Goal: Task Accomplishment & Management: Manage account settings

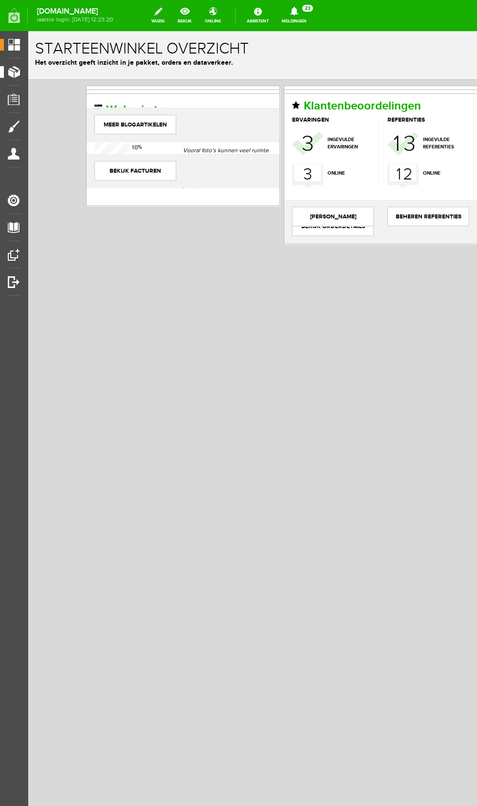
click at [22, 71] on span "Producten" at bounding box center [24, 72] width 41 height 8
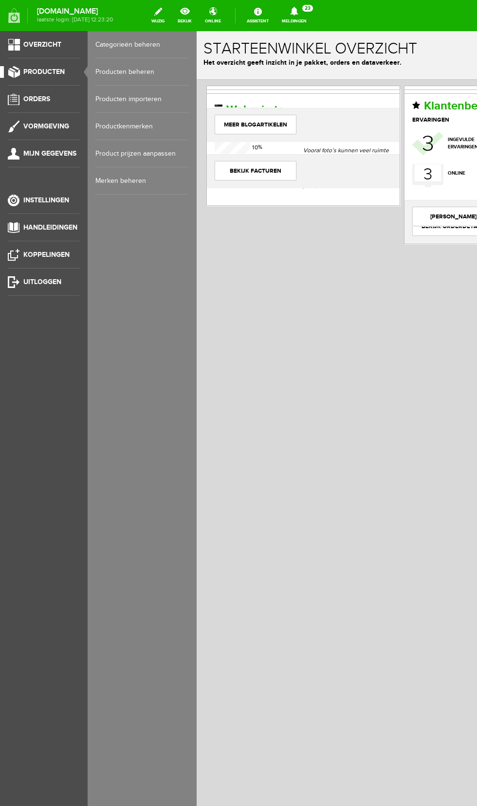
click at [140, 72] on link "Producten beheren" at bounding box center [141, 71] width 93 height 27
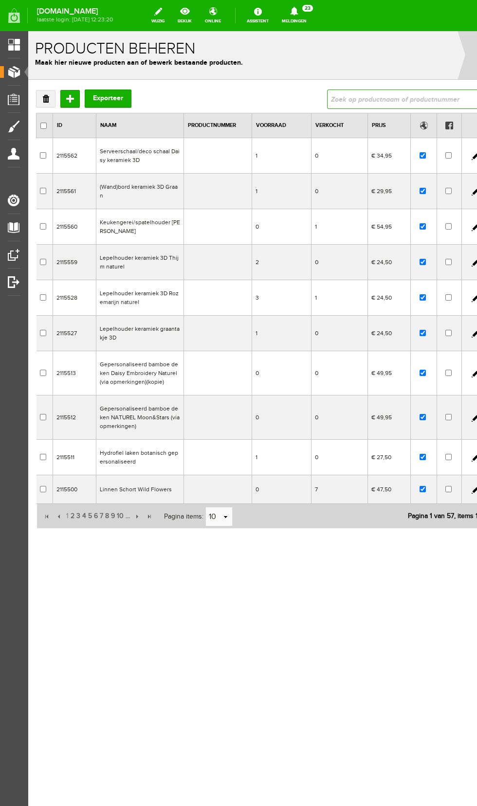
click at [380, 99] on input "text" at bounding box center [403, 98] width 152 height 19
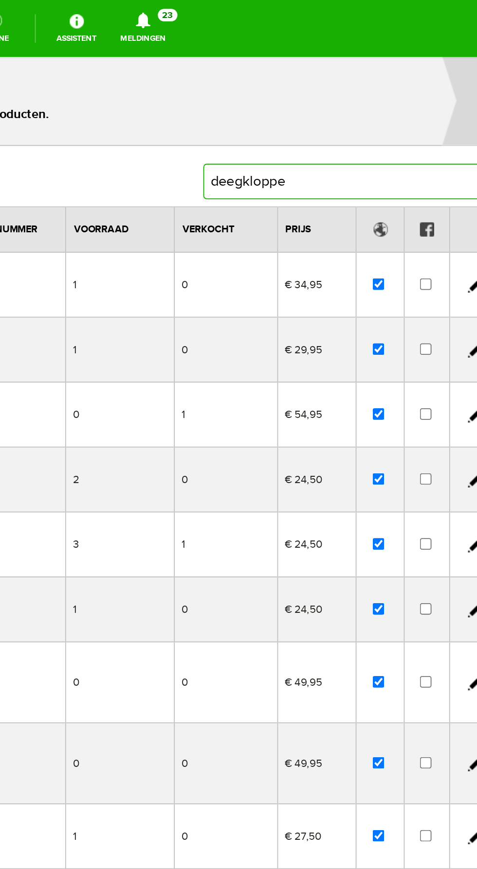
type input "deegklopper"
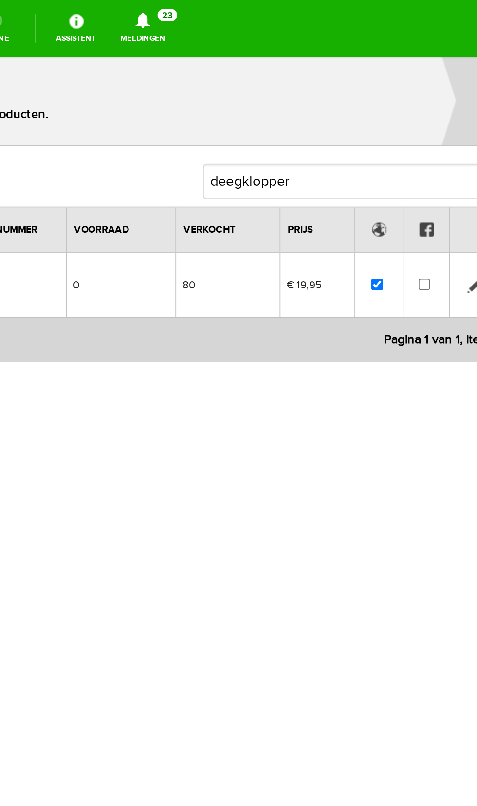
click at [101, 183] on link at bounding box center [104, 182] width 8 height 8
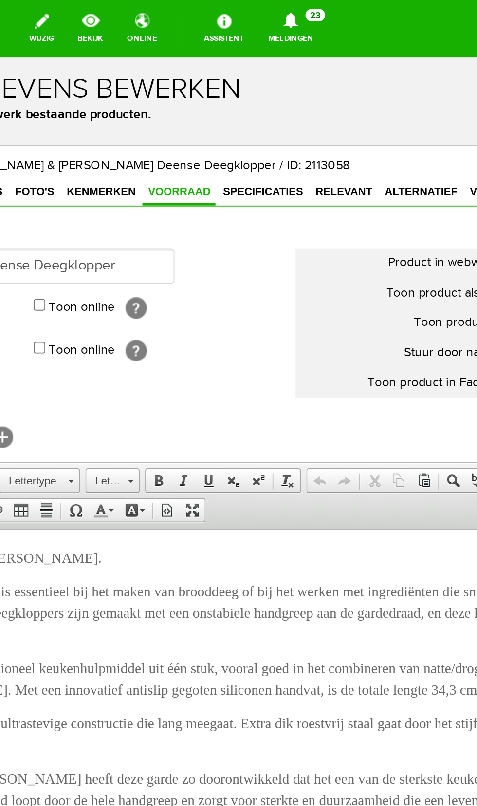
click at [0, 132] on span "Voorraad" at bounding box center [9, 130] width 40 height 7
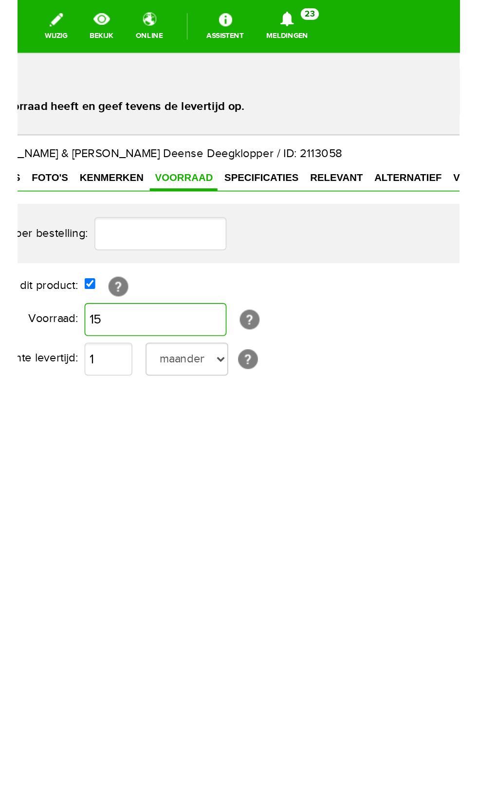
scroll to position [3, 0]
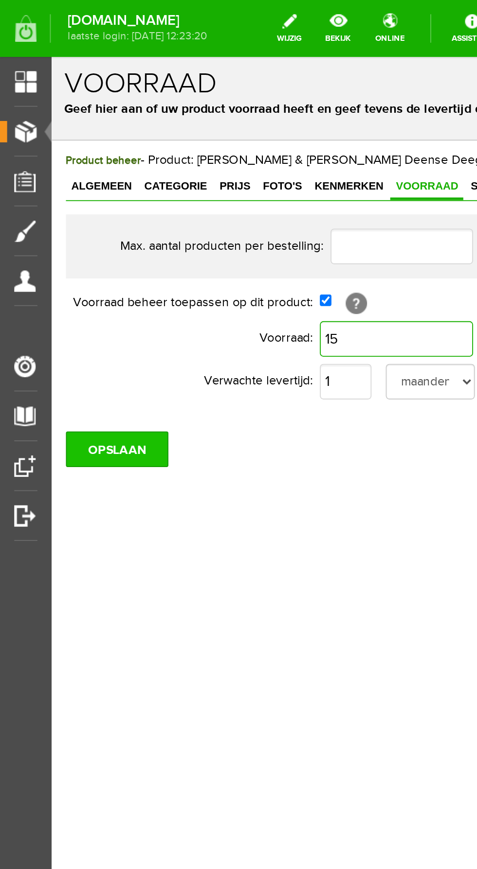
type input "15"
click at [99, 270] on input "OPSLAAN" at bounding box center [87, 268] width 56 height 19
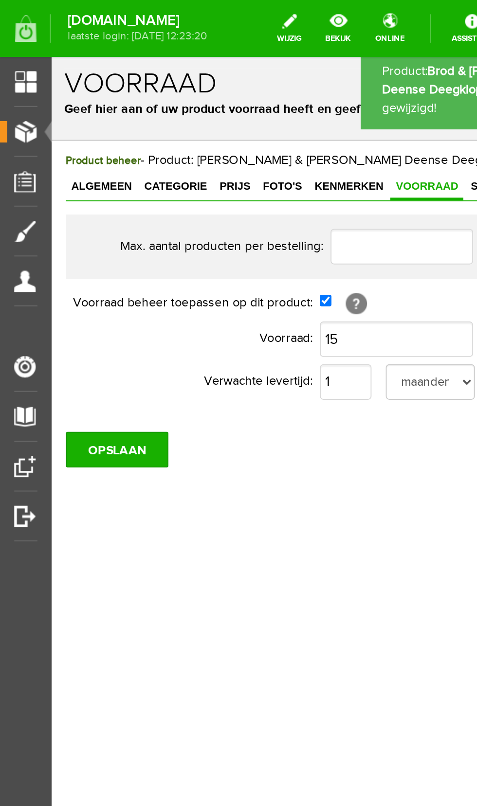
scroll to position [0, 0]
click at [19, 74] on span "Producten" at bounding box center [24, 72] width 41 height 8
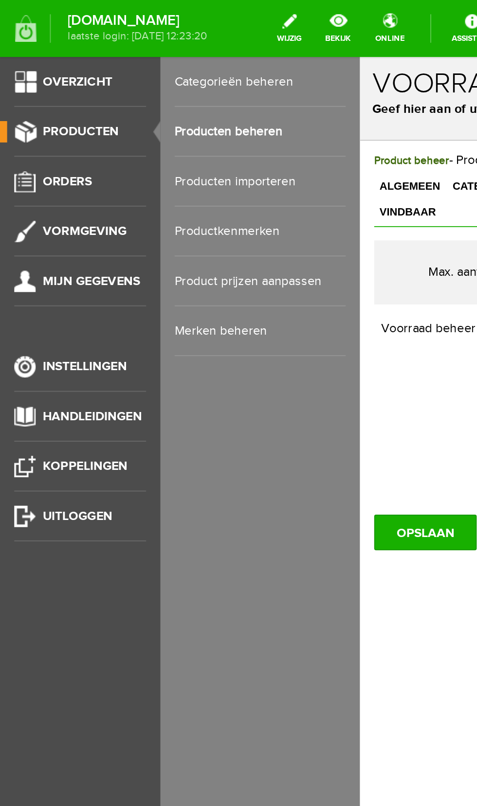
click at [141, 74] on link "Producten beheren" at bounding box center [141, 71] width 93 height 27
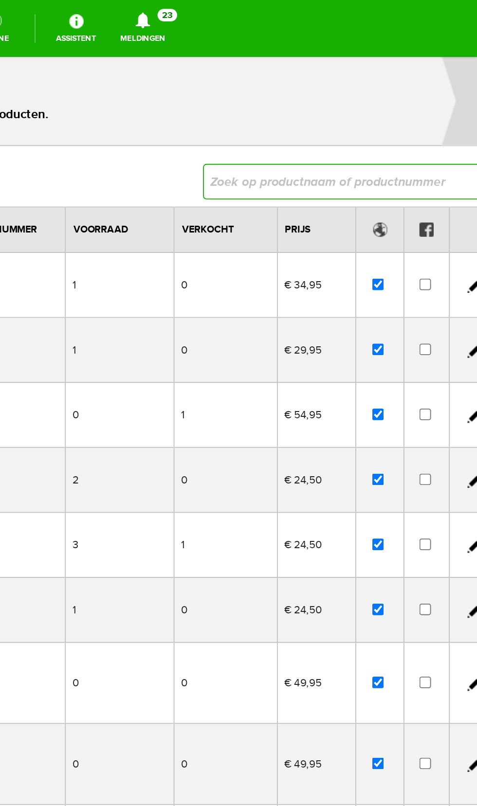
click at [34, 125] on input "text" at bounding box center [31, 124] width 152 height 19
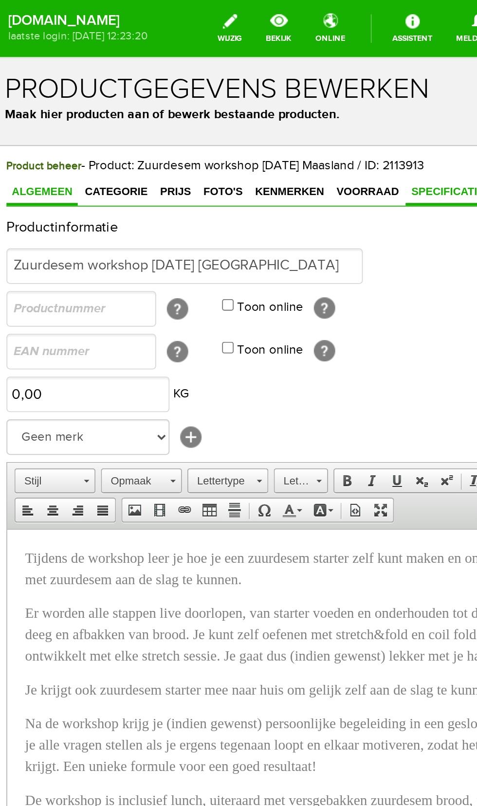
click at [227, 128] on span "Specificaties" at bounding box center [243, 130] width 50 height 7
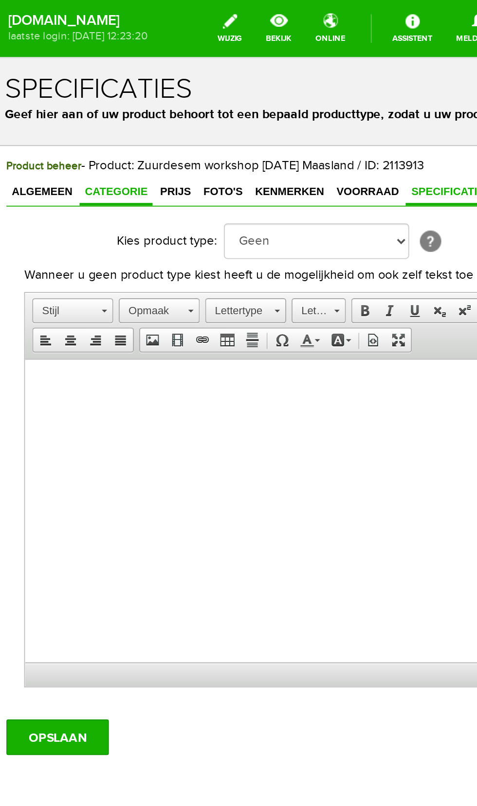
click at [65, 132] on span "Categorie" at bounding box center [60, 130] width 40 height 7
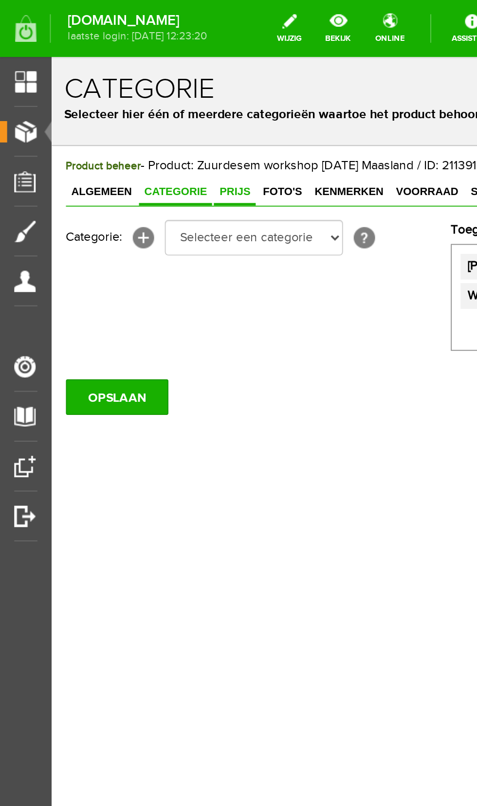
click at [143, 129] on span "Prijs" at bounding box center [151, 130] width 23 height 7
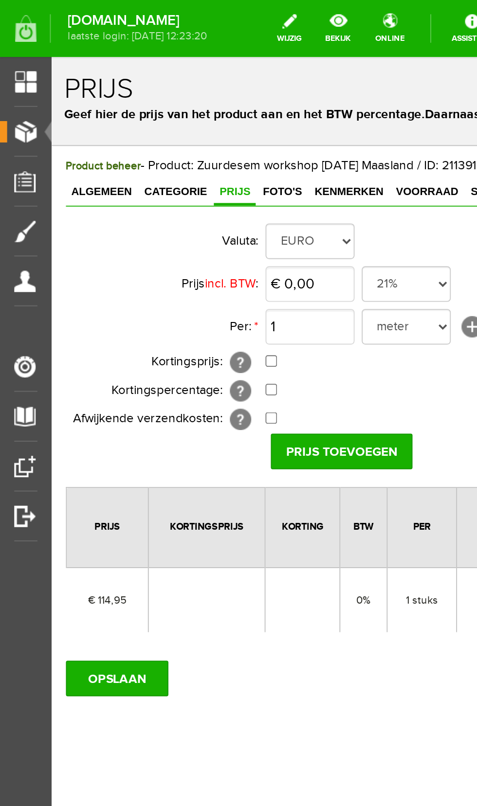
click at [19, 74] on span "Producten" at bounding box center [24, 72] width 41 height 8
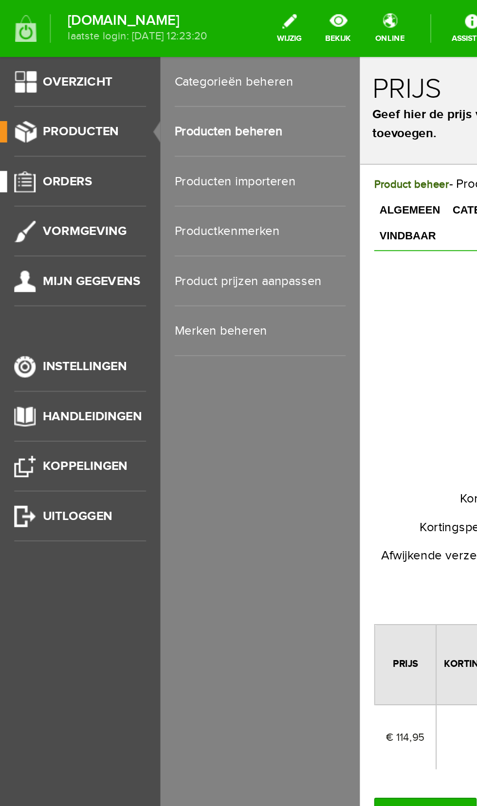
click at [56, 104] on link "Orders" at bounding box center [40, 99] width 80 height 12
click at [141, 125] on link "Kortingenbeheer" at bounding box center [141, 126] width 93 height 27
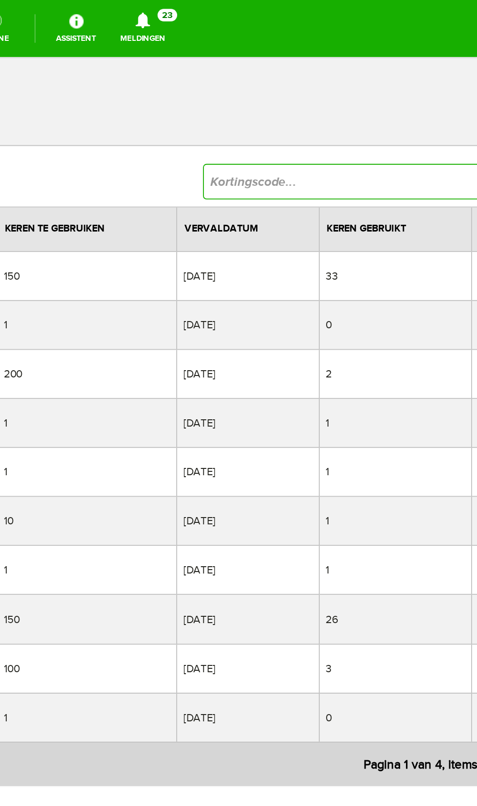
click at [20, 124] on input "text" at bounding box center [31, 124] width 152 height 19
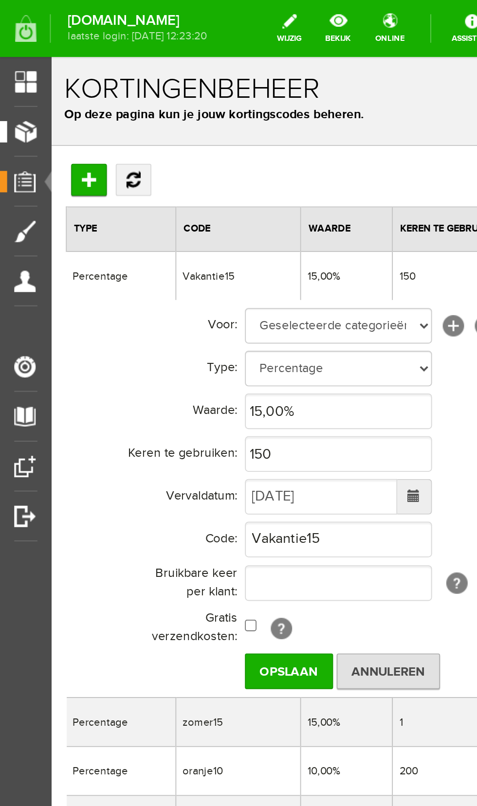
click at [19, 69] on span "Producten" at bounding box center [24, 72] width 41 height 8
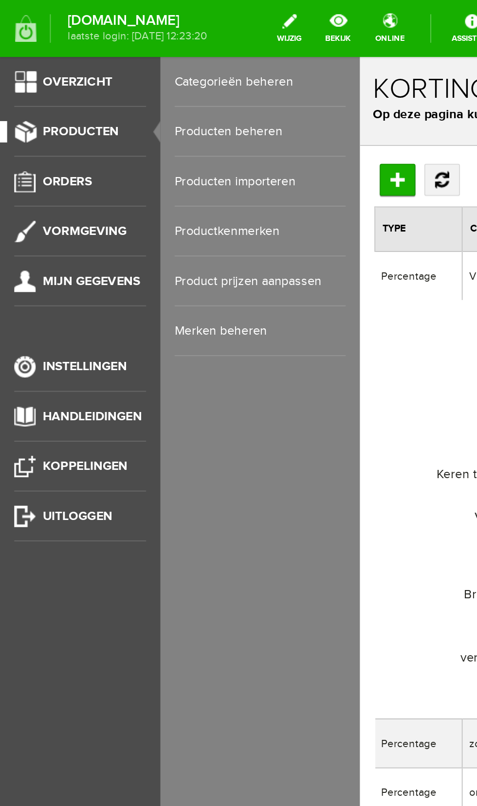
click at [146, 73] on link "Producten beheren" at bounding box center [141, 71] width 93 height 27
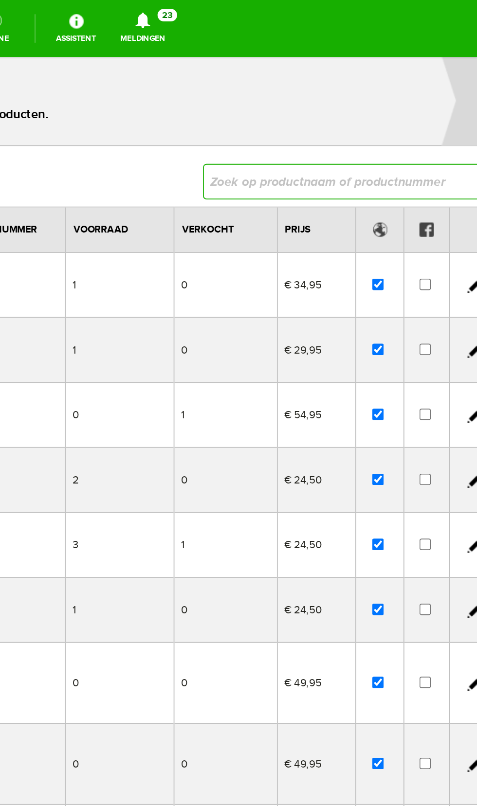
click at [39, 125] on input "text" at bounding box center [31, 124] width 152 height 19
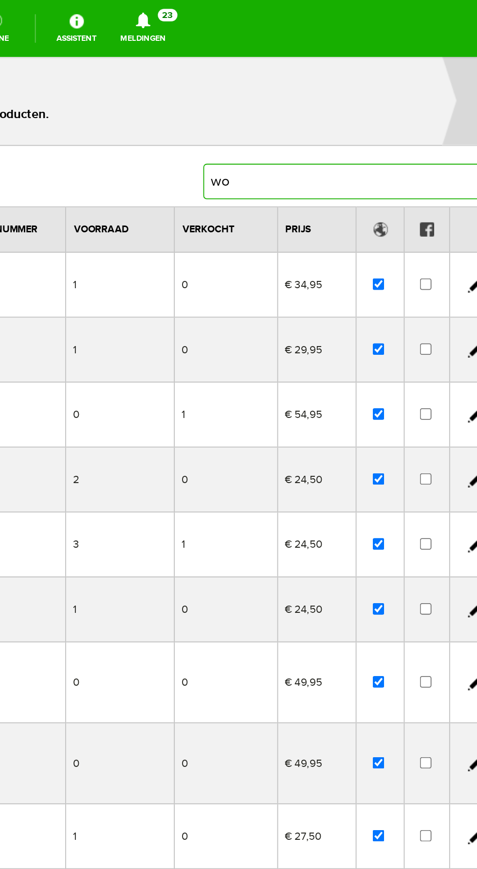
type input "w"
type input "26"
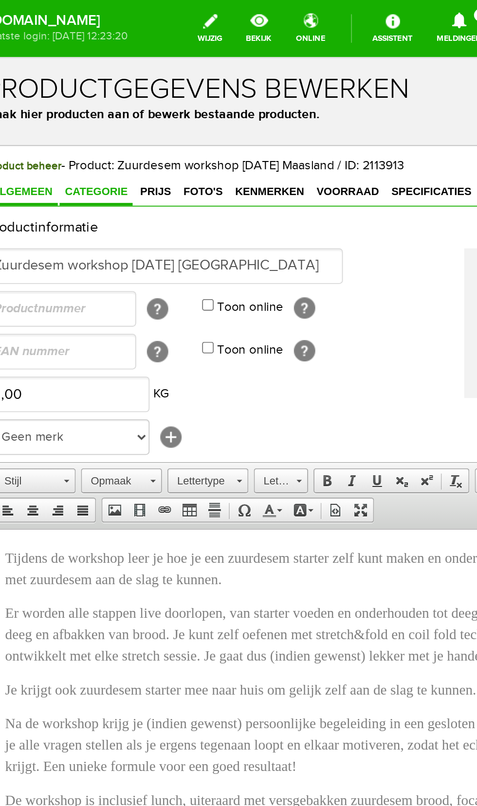
click at [33, 130] on span "Categorie" at bounding box center [40, 130] width 40 height 7
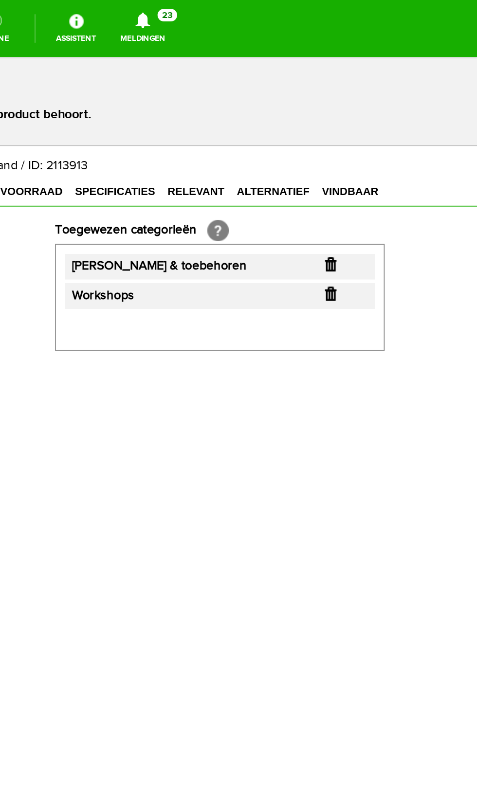
click at [25, 170] on input "button" at bounding box center [25, 170] width 6 height 8
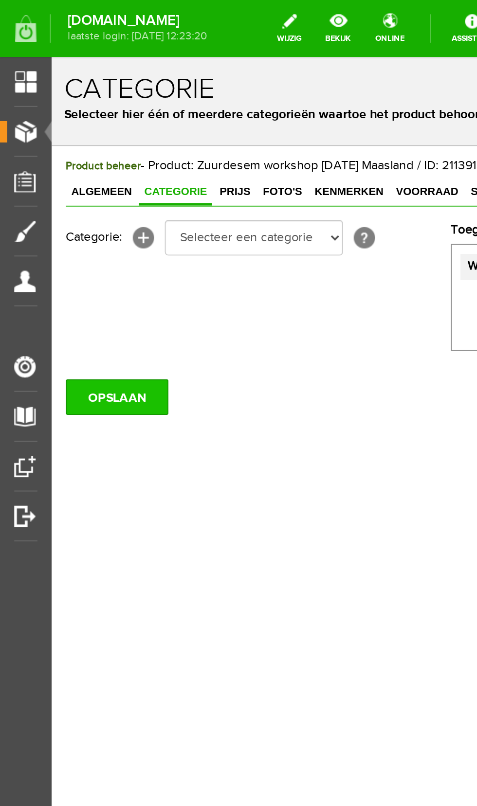
click at [89, 241] on input "OPSLAAN" at bounding box center [87, 242] width 56 height 19
